Goal: Task Accomplishment & Management: Complete application form

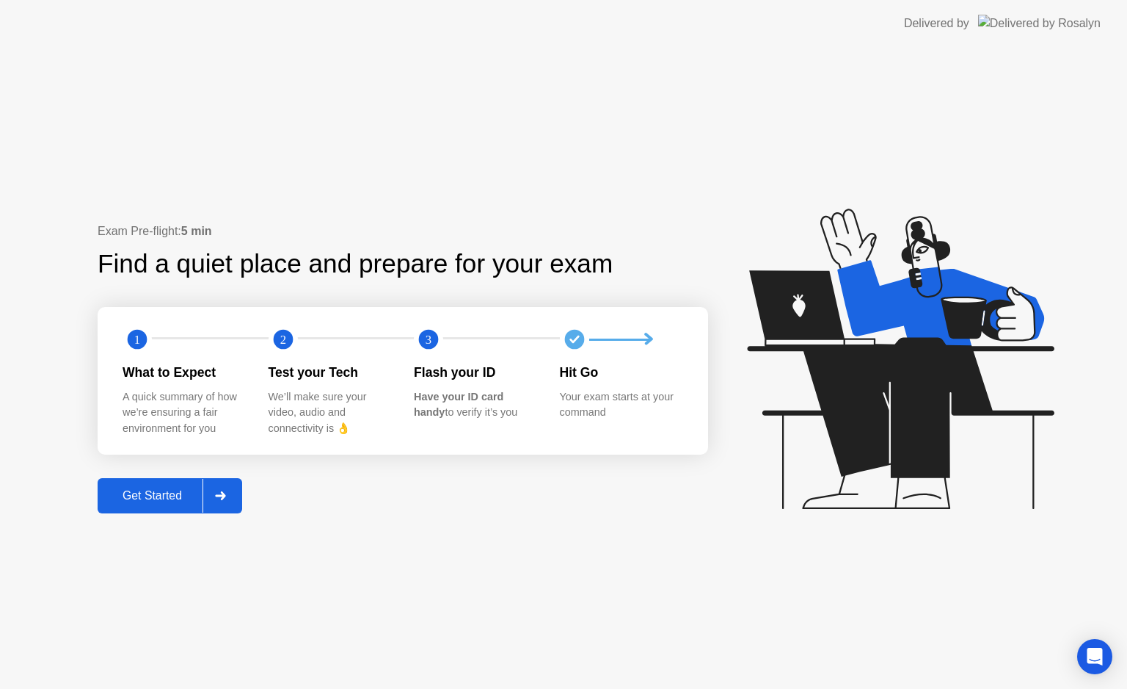
click at [186, 498] on div "Get Started" at bounding box center [152, 495] width 101 height 13
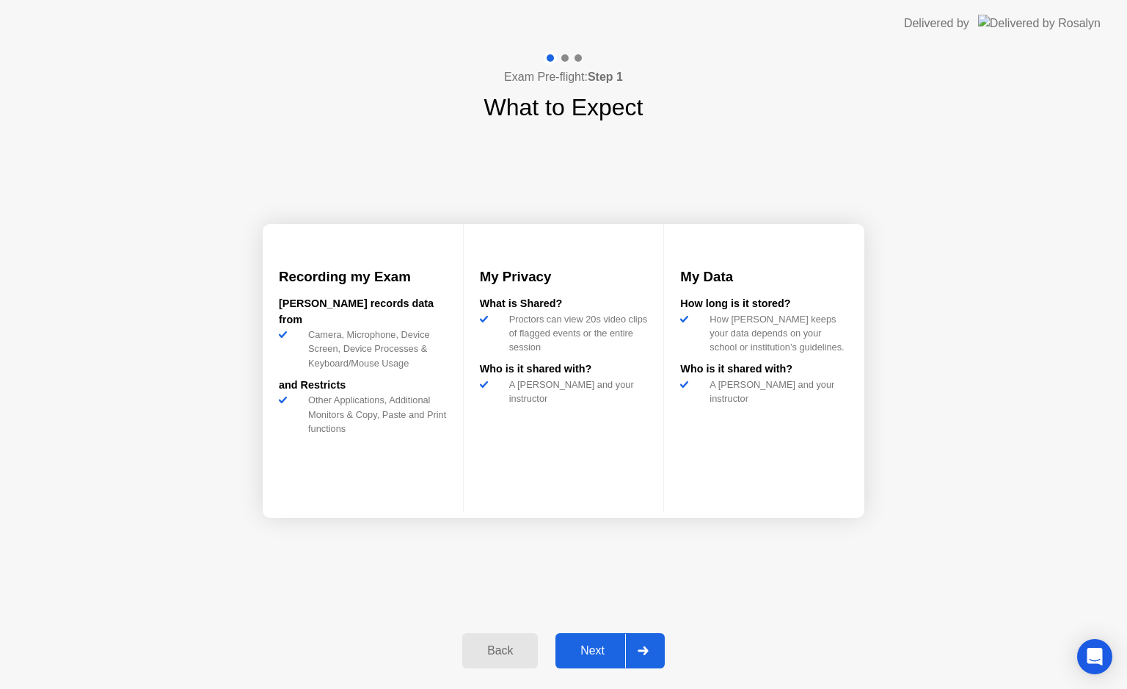
click at [592, 636] on button "Next" at bounding box center [610, 650] width 109 height 35
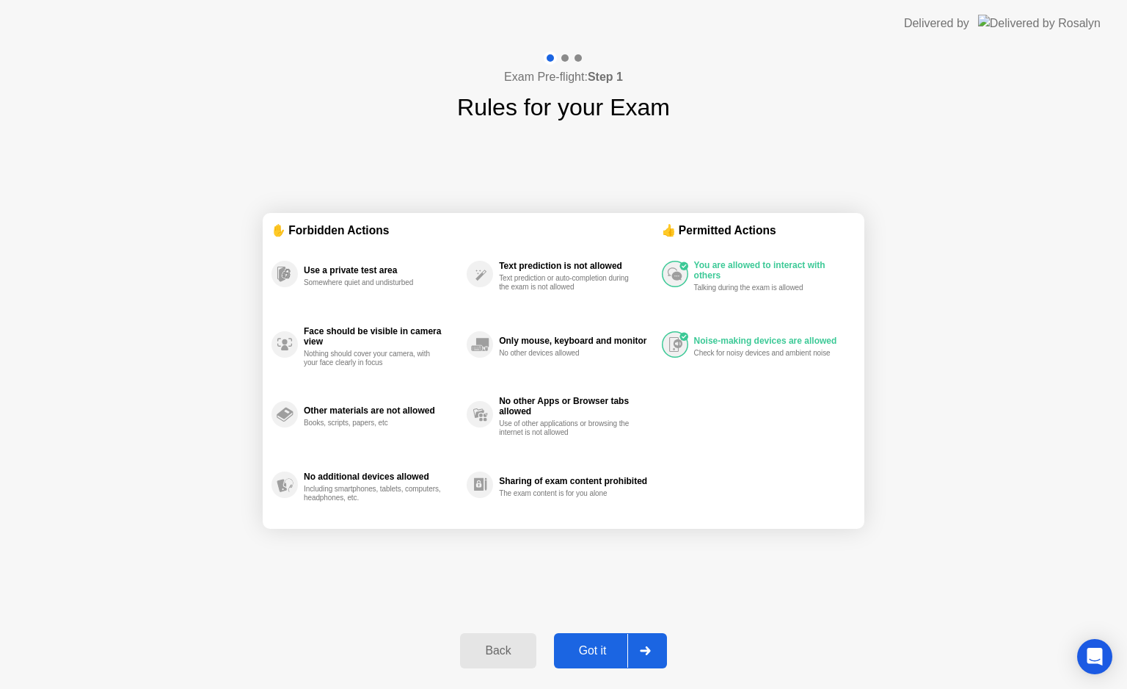
click at [592, 636] on button "Got it" at bounding box center [610, 650] width 113 height 35
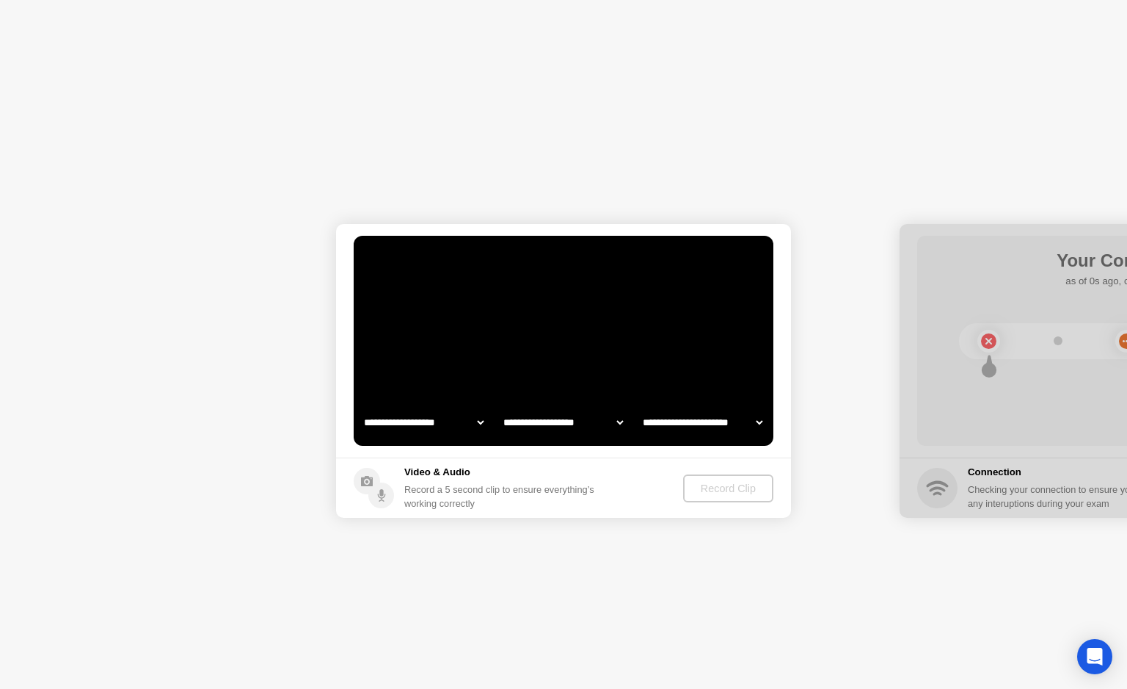
select select "**********"
select select "*******"
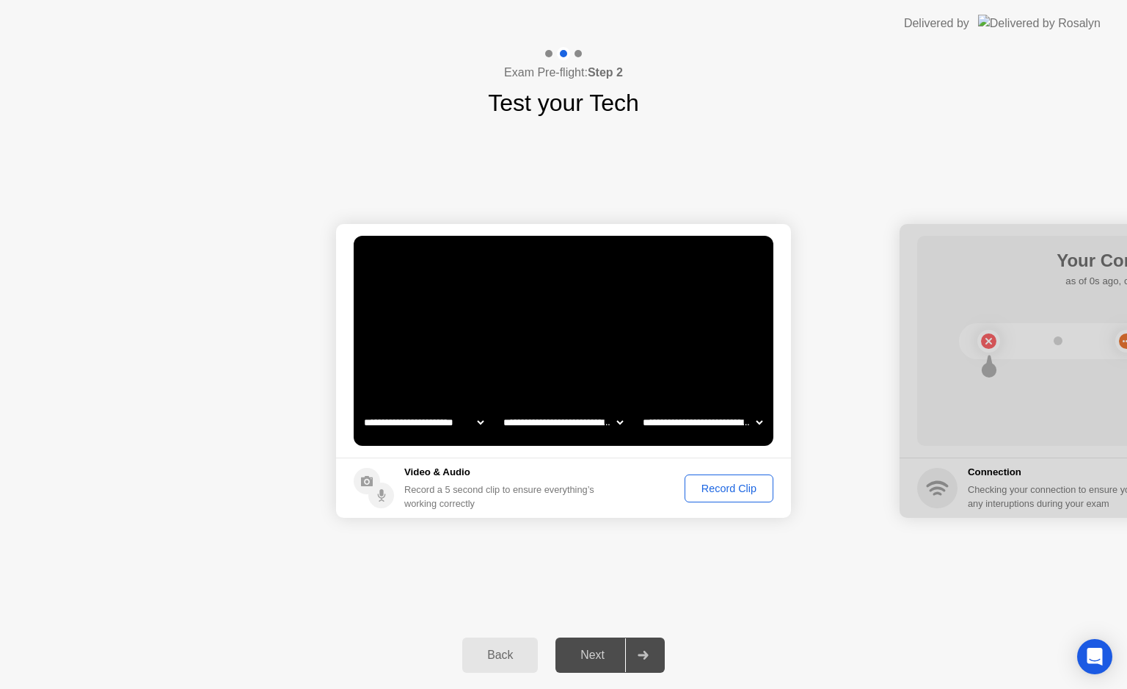
click at [709, 490] on div "Record Clip" at bounding box center [729, 488] width 79 height 12
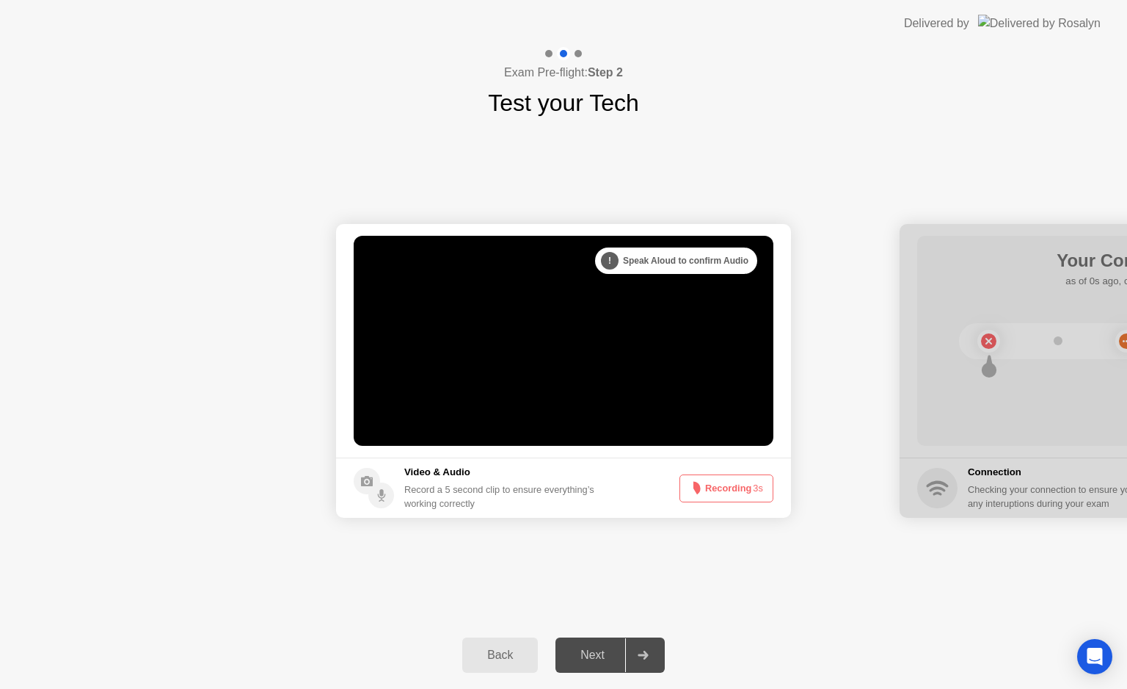
click at [709, 490] on button "Recording 3s" at bounding box center [727, 488] width 94 height 28
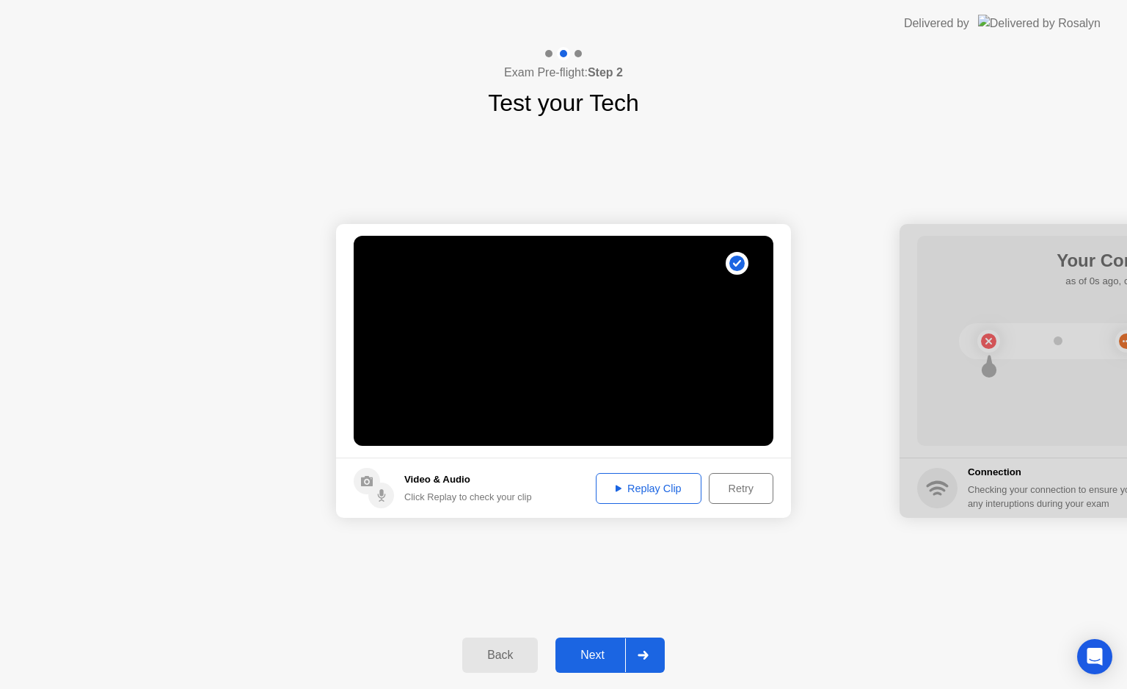
click at [593, 650] on div "Next" at bounding box center [592, 654] width 65 height 13
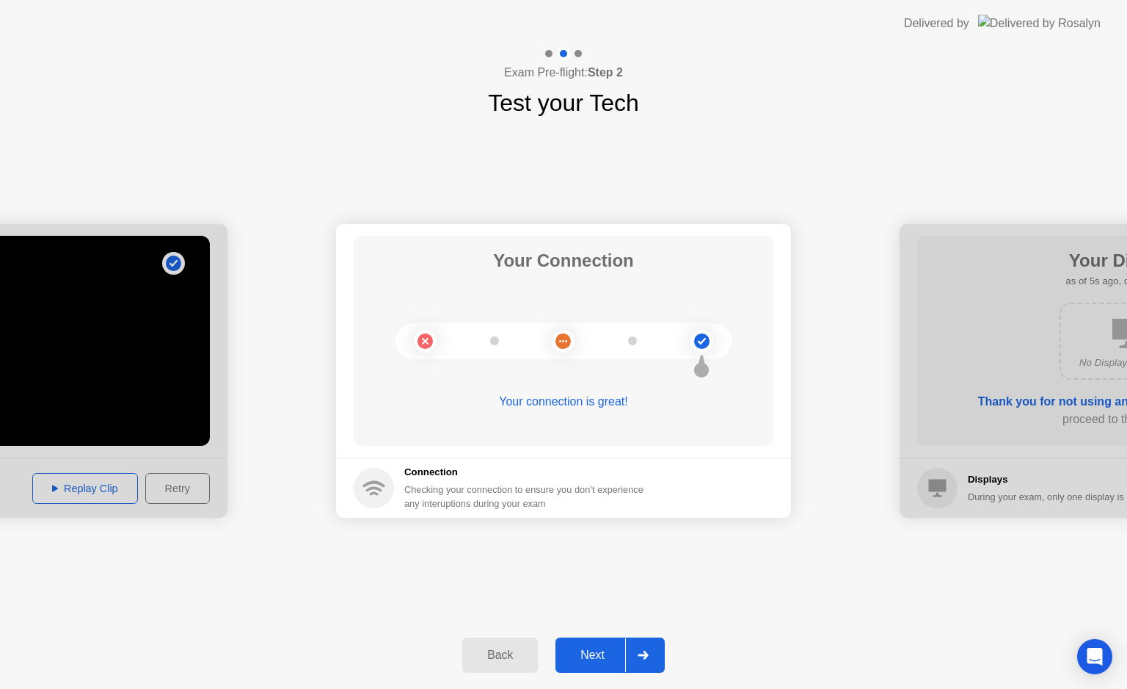
click at [589, 638] on button "Next" at bounding box center [610, 654] width 109 height 35
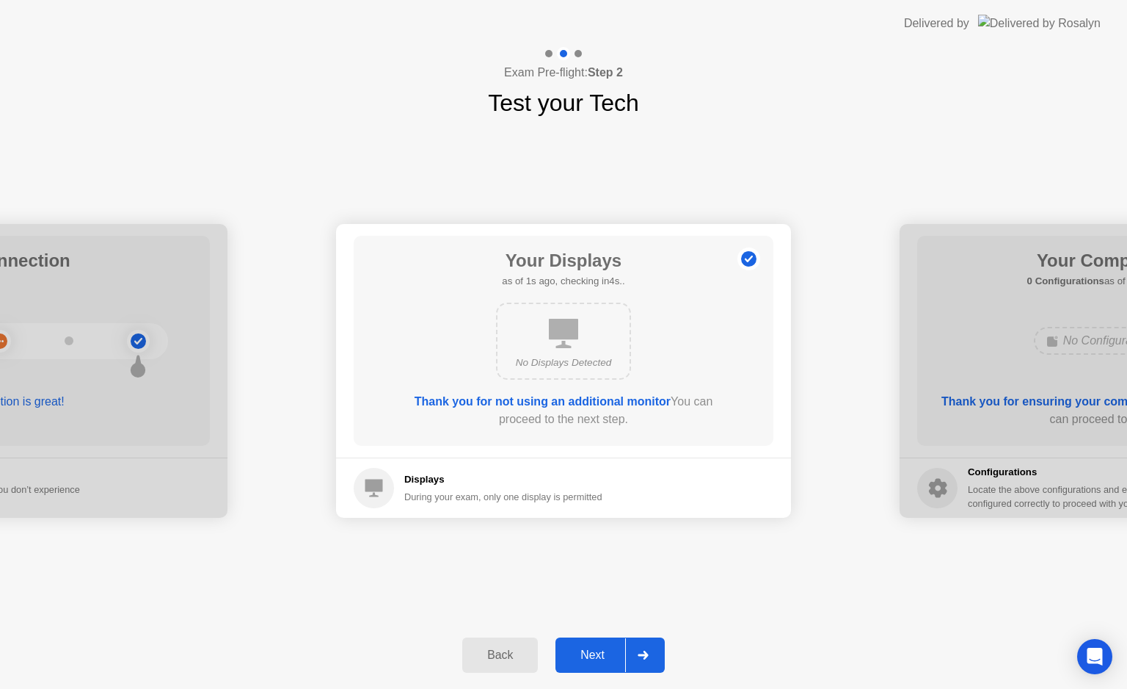
click at [586, 644] on button "Next" at bounding box center [610, 654] width 109 height 35
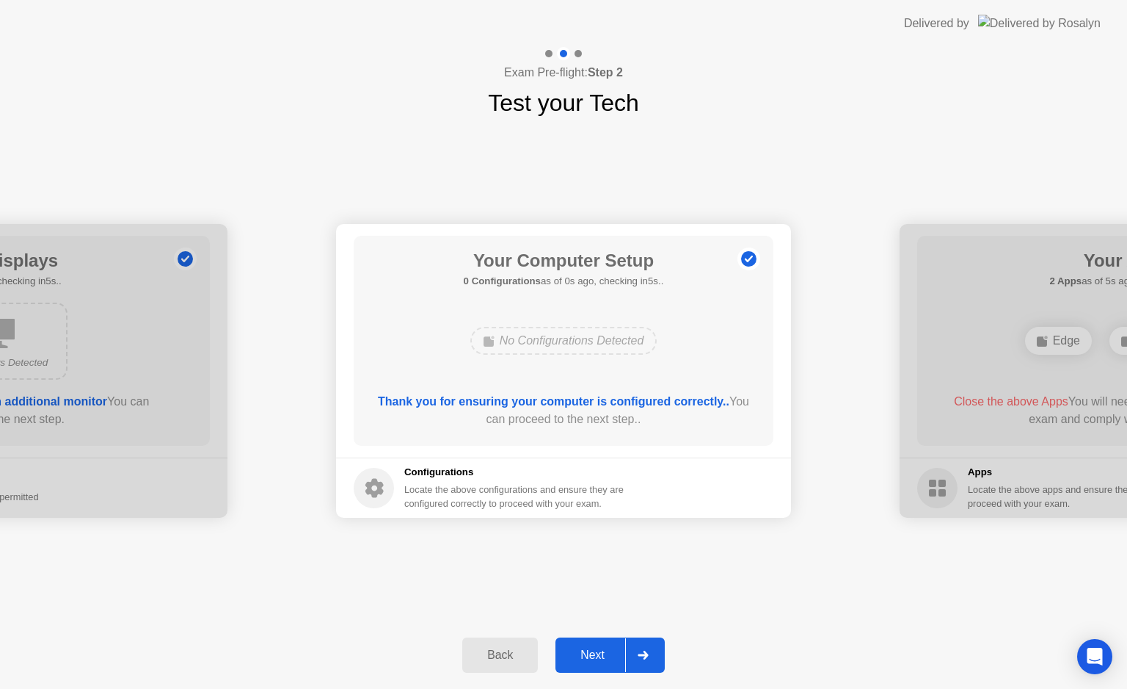
click at [613, 642] on button "Next" at bounding box center [610, 654] width 109 height 35
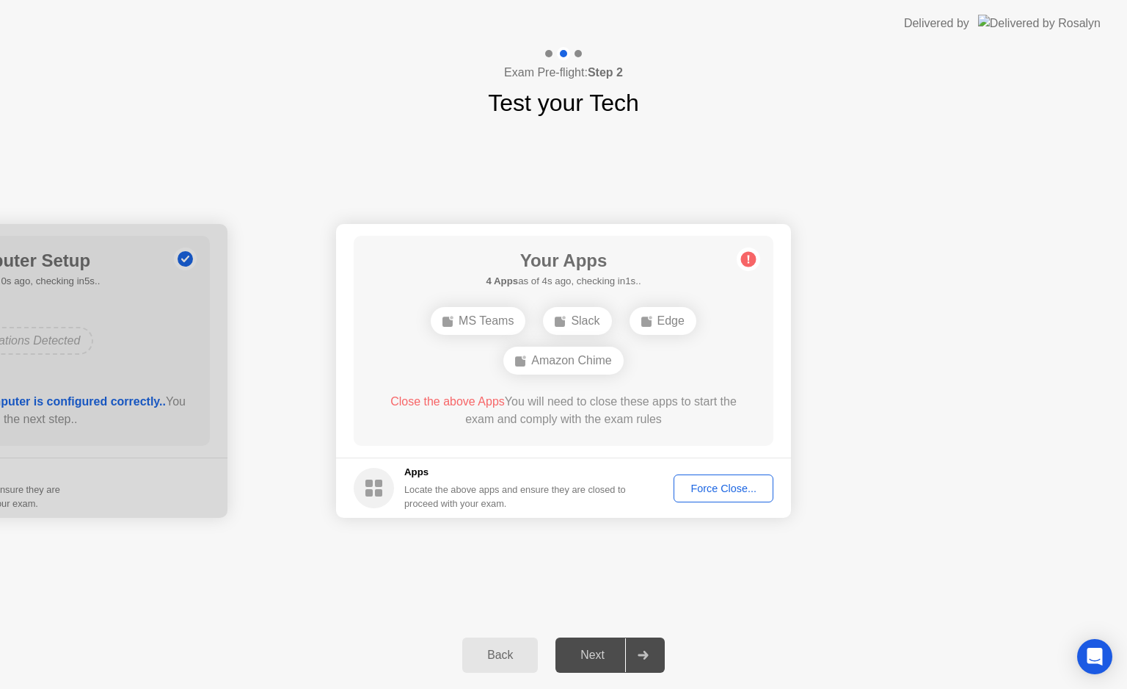
click at [741, 486] on div "Force Close..." at bounding box center [724, 488] width 90 height 12
click at [580, 338] on div "Edge" at bounding box center [563, 341] width 67 height 28
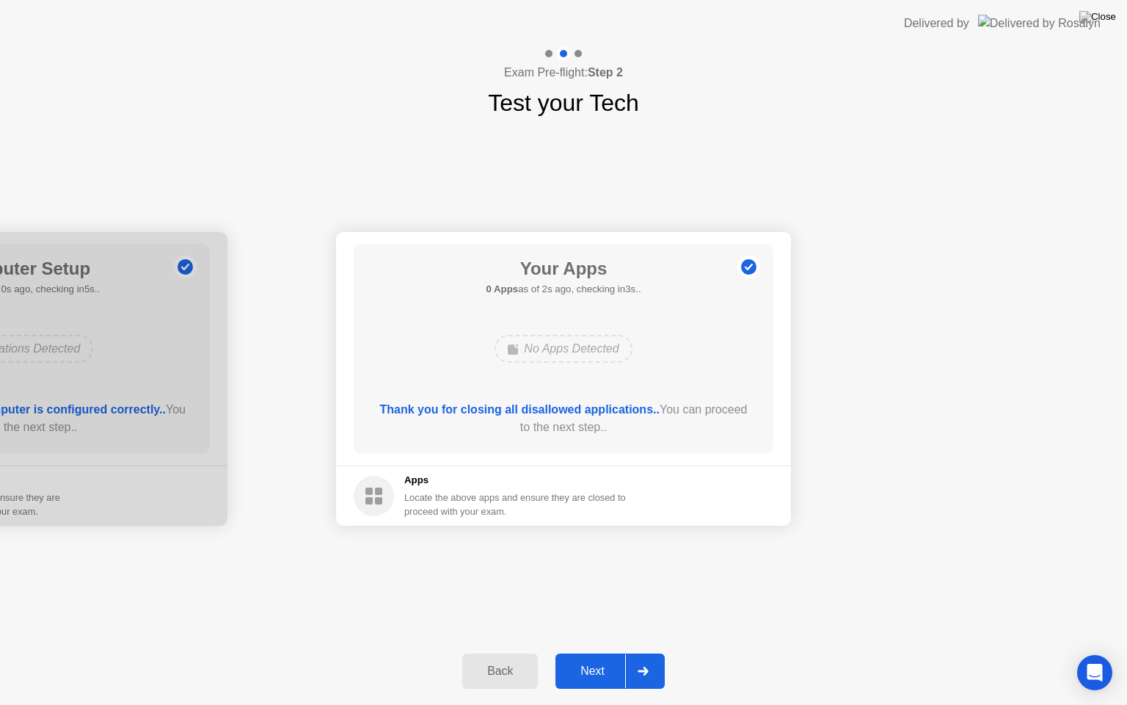
click at [619, 665] on div "Next" at bounding box center [592, 670] width 65 height 13
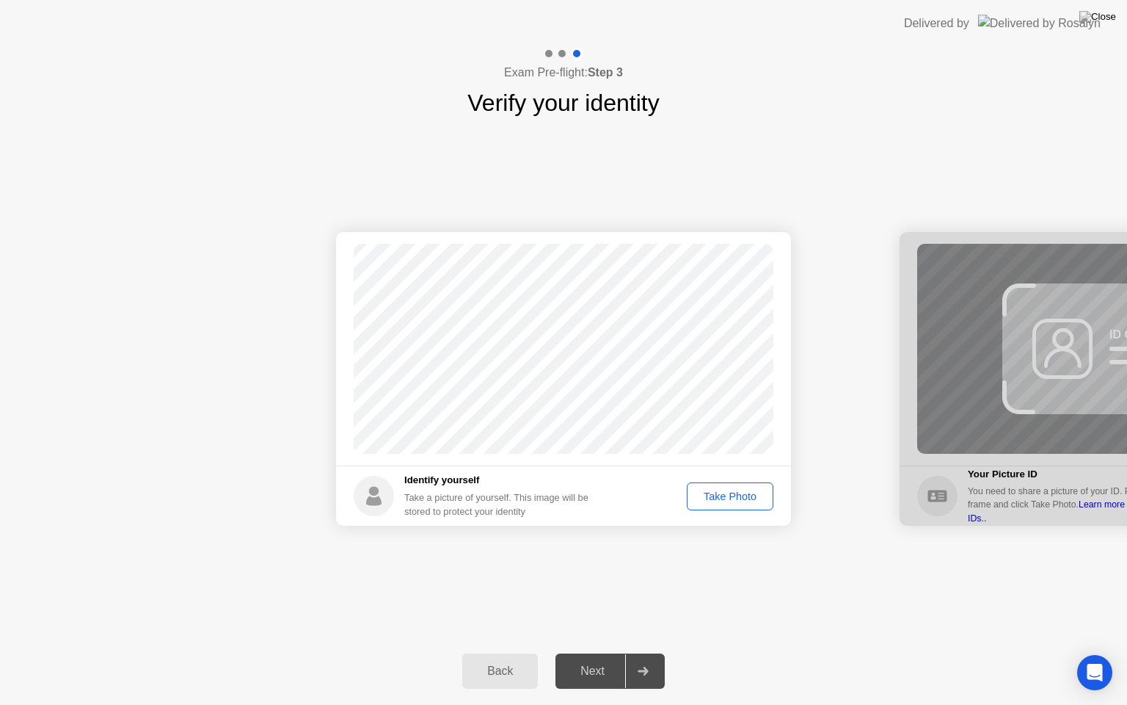
click at [715, 496] on div "Take Photo" at bounding box center [730, 496] width 76 height 12
click at [738, 502] on div "Retake" at bounding box center [739, 496] width 57 height 12
click at [738, 502] on div "Take Photo" at bounding box center [730, 496] width 76 height 12
click at [738, 502] on div "Retake" at bounding box center [739, 496] width 57 height 12
click at [738, 502] on div "Take Photo" at bounding box center [730, 496] width 76 height 12
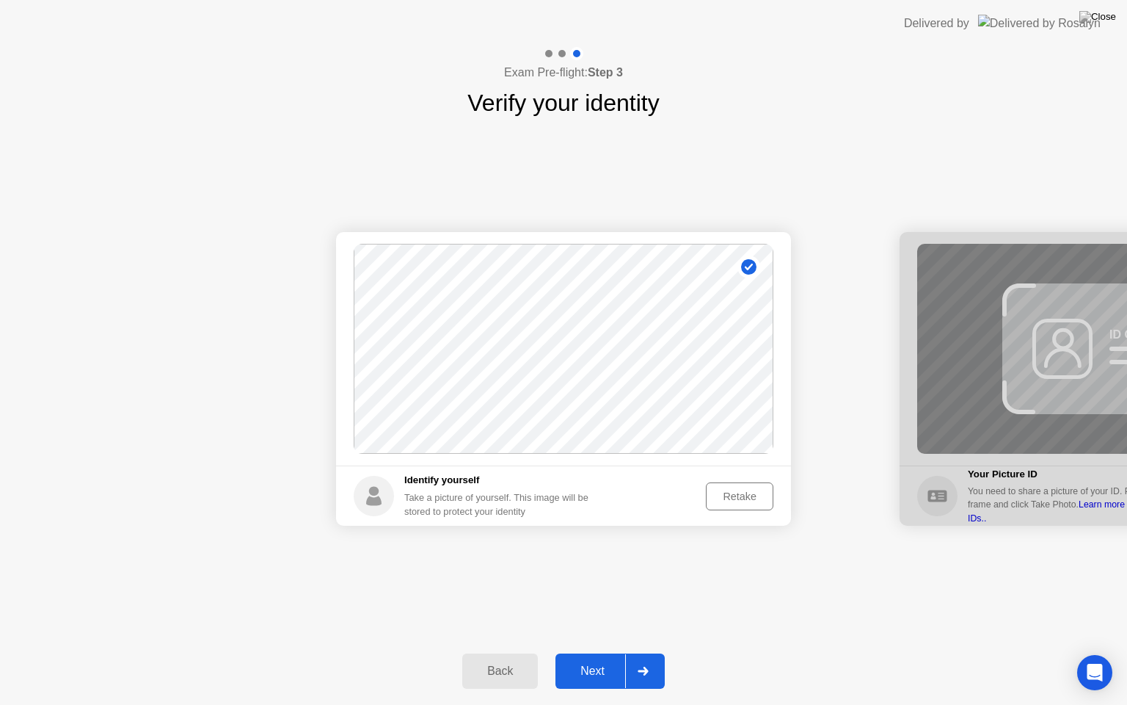
click at [596, 676] on div "Next" at bounding box center [592, 670] width 65 height 13
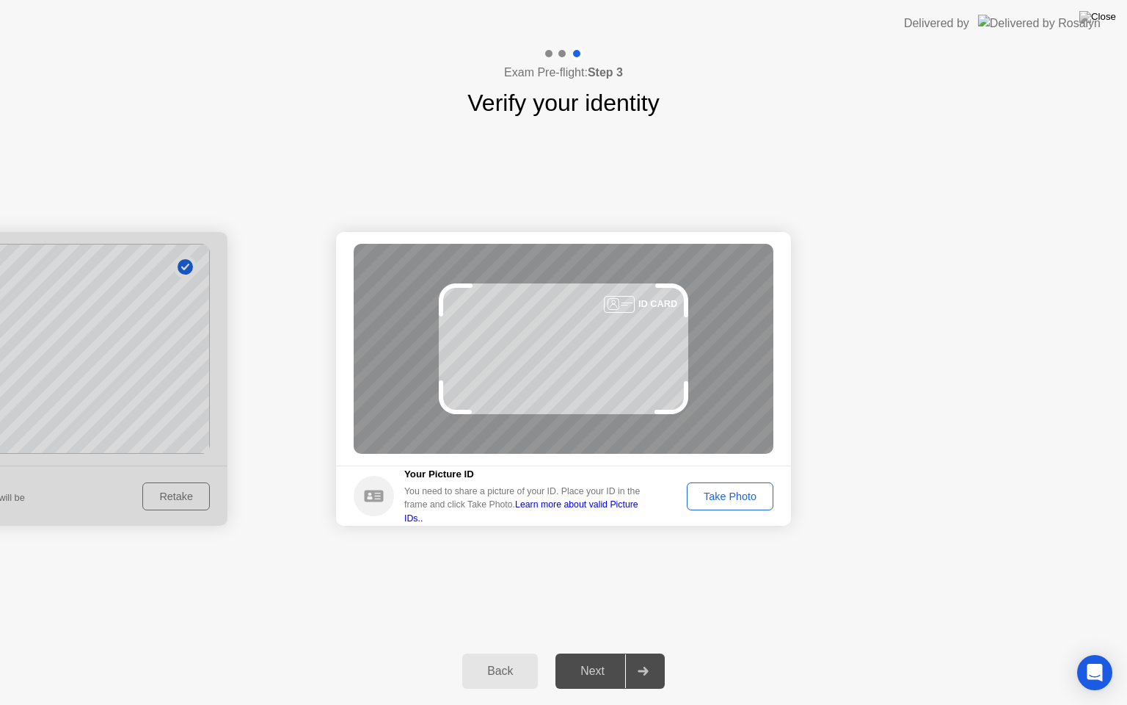
click at [713, 501] on div "Take Photo" at bounding box center [730, 496] width 76 height 12
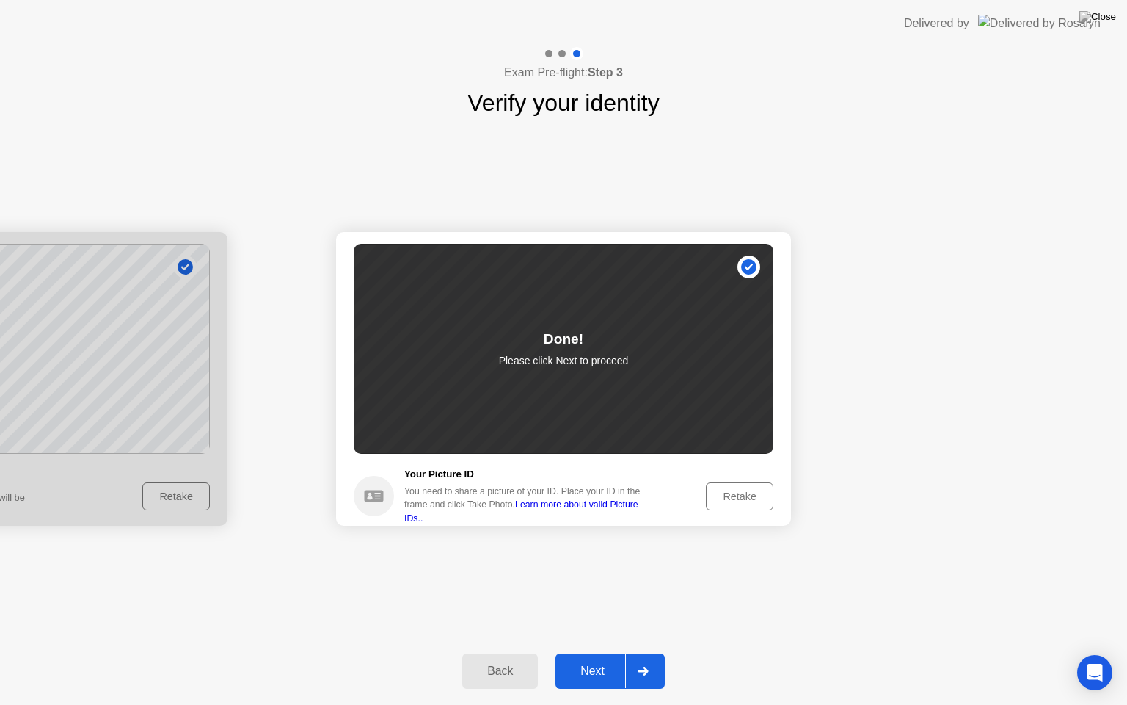
click at [603, 664] on div "Next" at bounding box center [592, 670] width 65 height 13
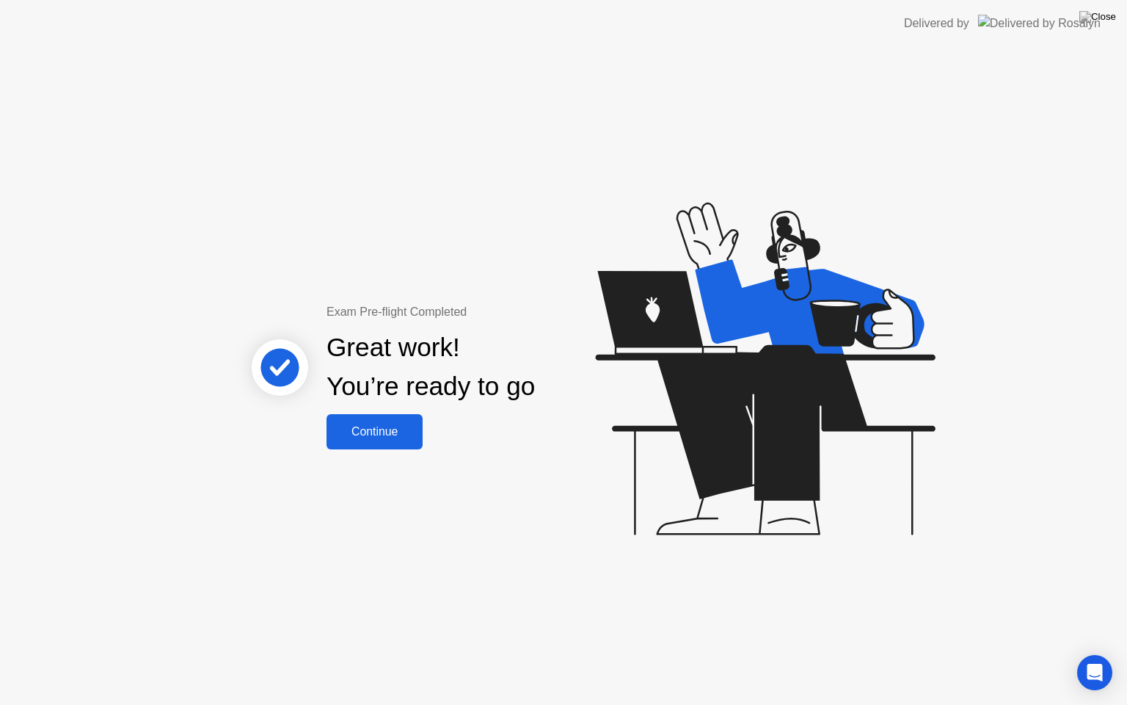
click at [365, 445] on button "Continue" at bounding box center [375, 431] width 96 height 35
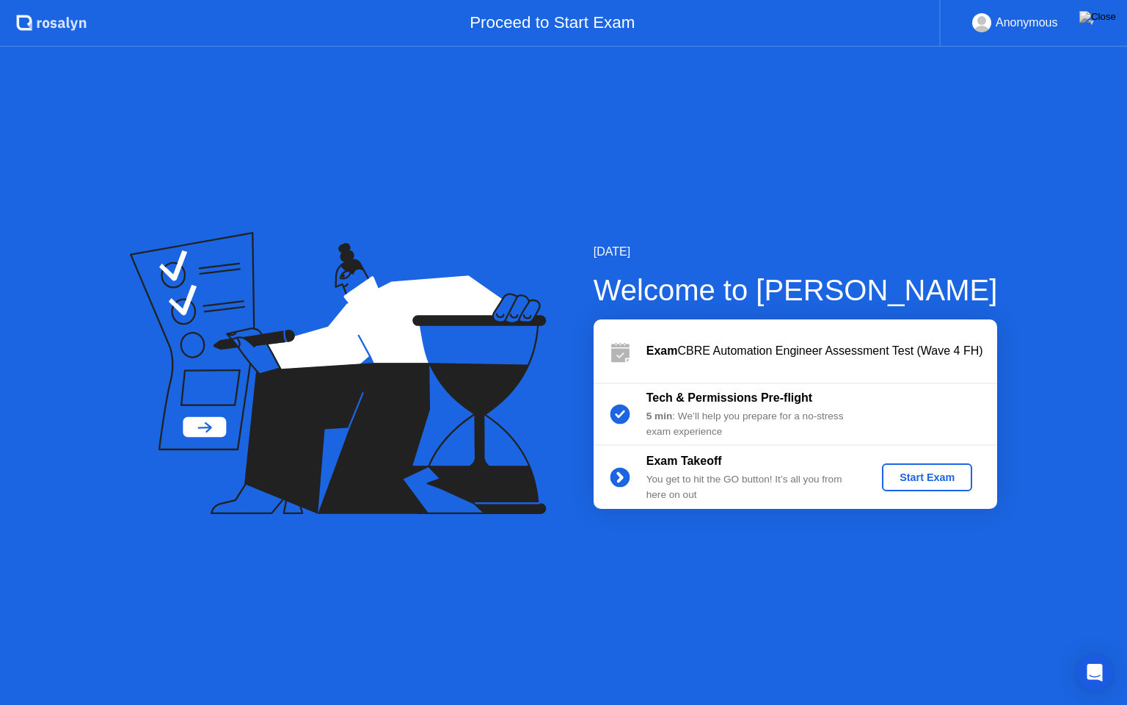
click at [894, 481] on div "Start Exam" at bounding box center [927, 477] width 79 height 12
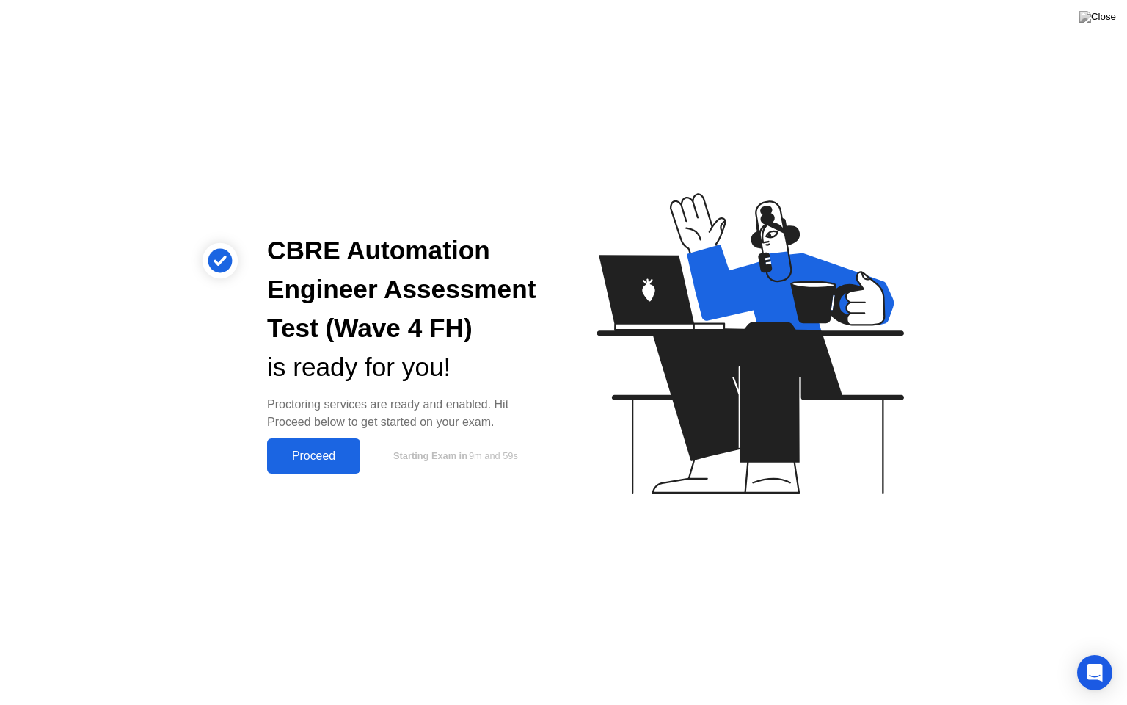
click at [335, 462] on div "Proceed" at bounding box center [314, 455] width 84 height 13
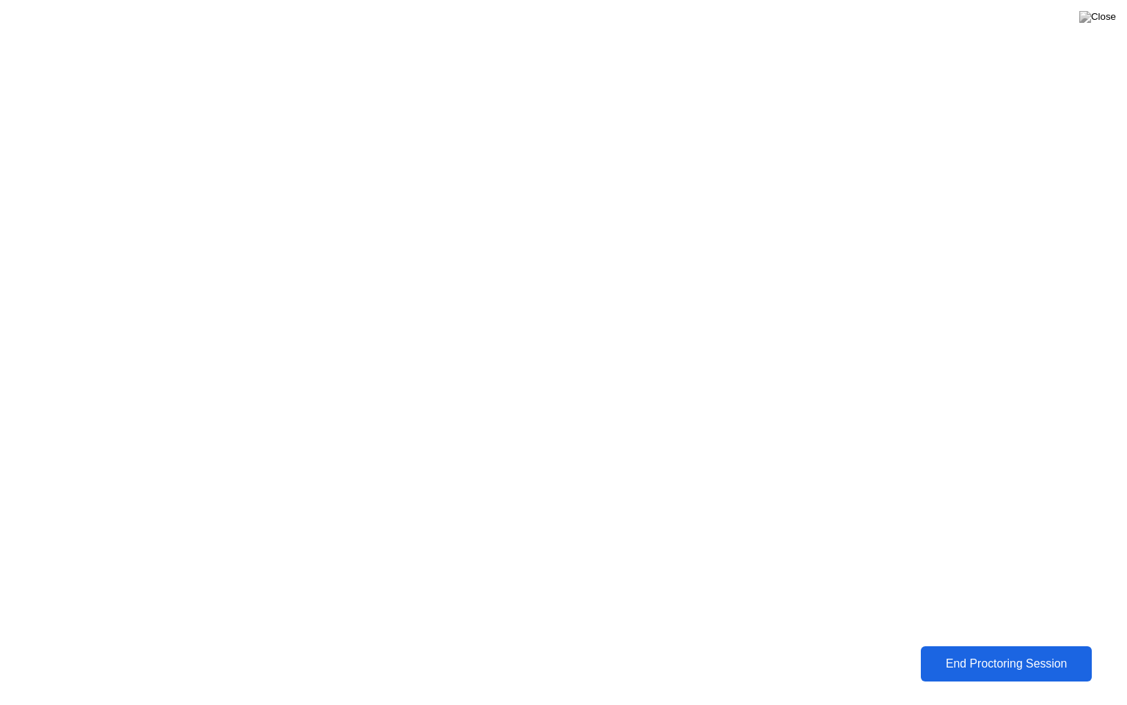
click at [965, 670] on div "End Proctoring Session" at bounding box center [1006, 663] width 163 height 13
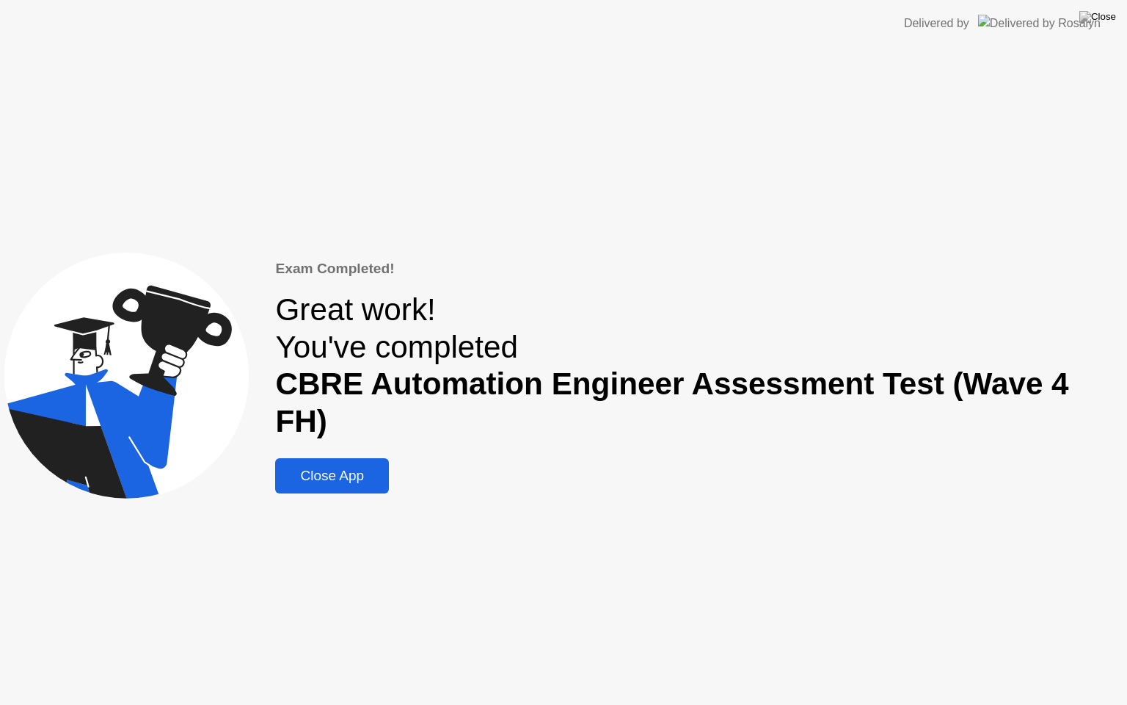
click at [345, 468] on div "Close App" at bounding box center [332, 476] width 105 height 16
